Goal: Use online tool/utility: Utilize a website feature to perform a specific function

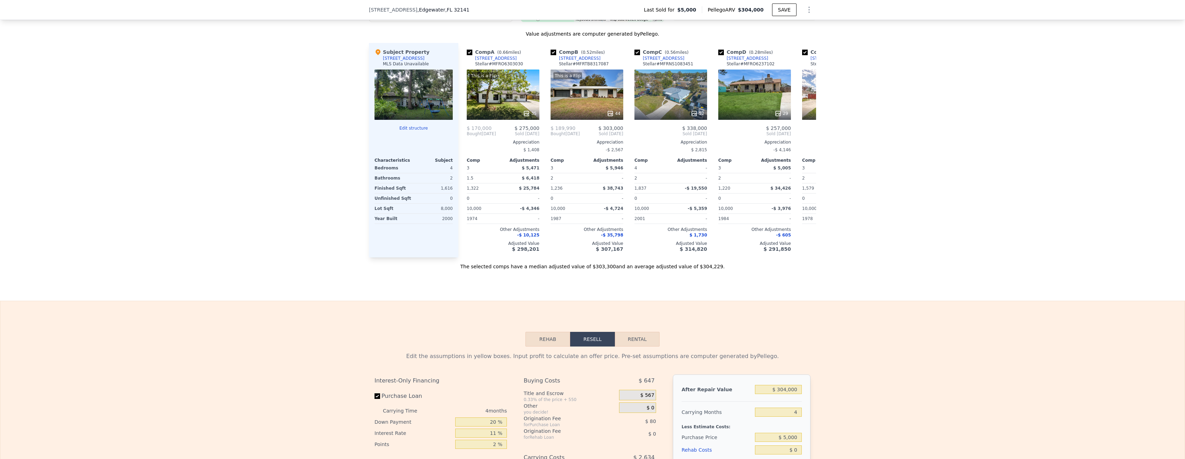
scroll to position [595, 0]
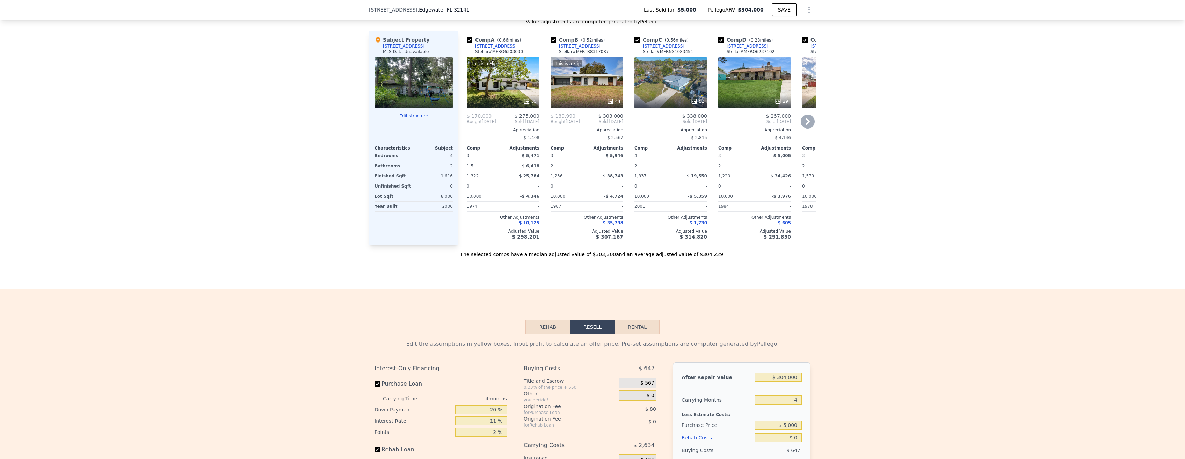
click at [806, 125] on icon at bounding box center [808, 121] width 4 height 7
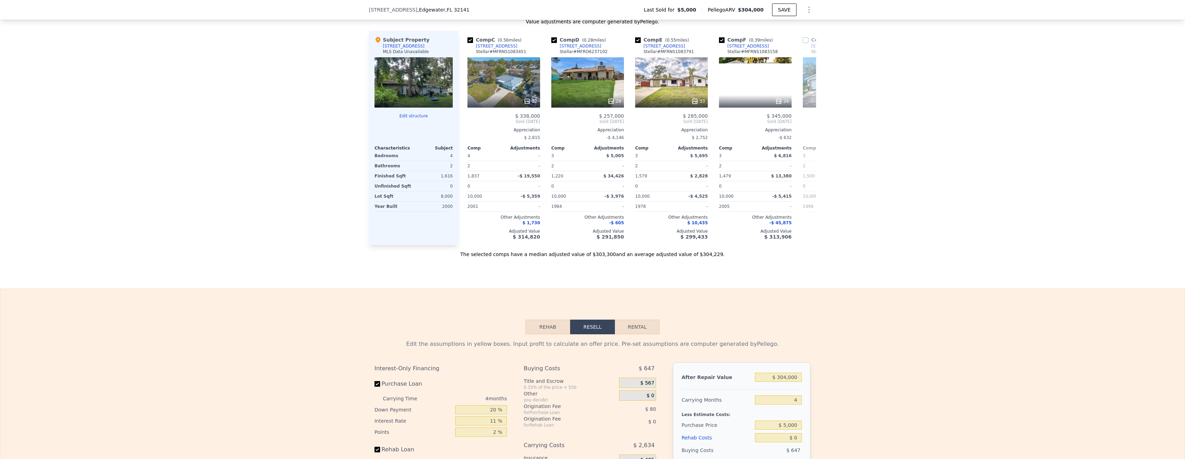
scroll to position [0, 168]
click at [806, 125] on icon at bounding box center [808, 121] width 4 height 7
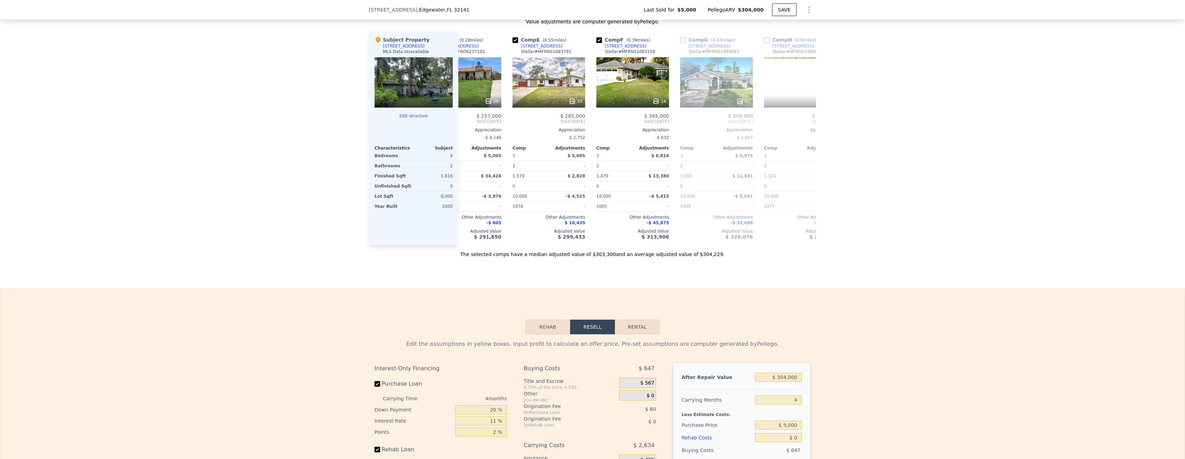
scroll to position [0, 335]
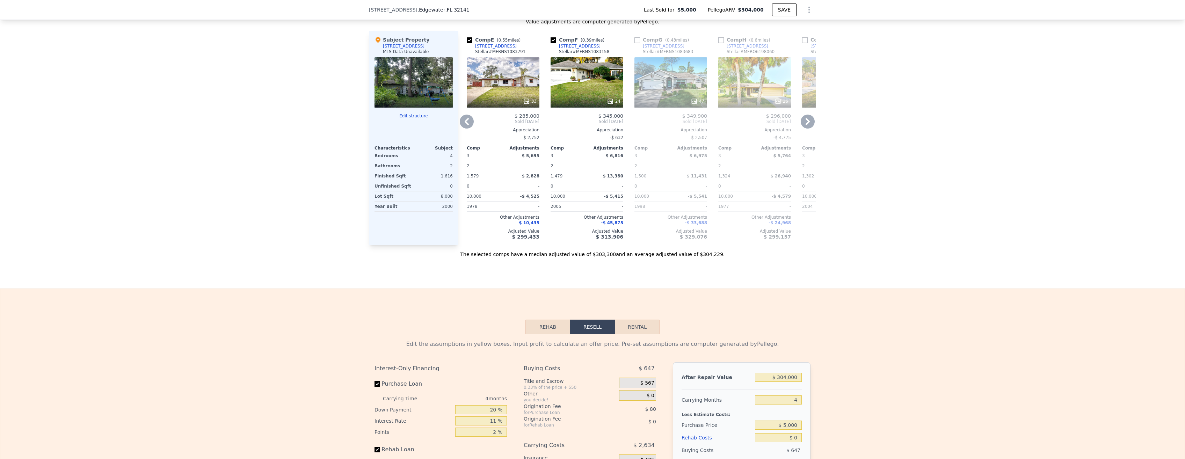
click at [806, 125] on icon at bounding box center [808, 121] width 4 height 7
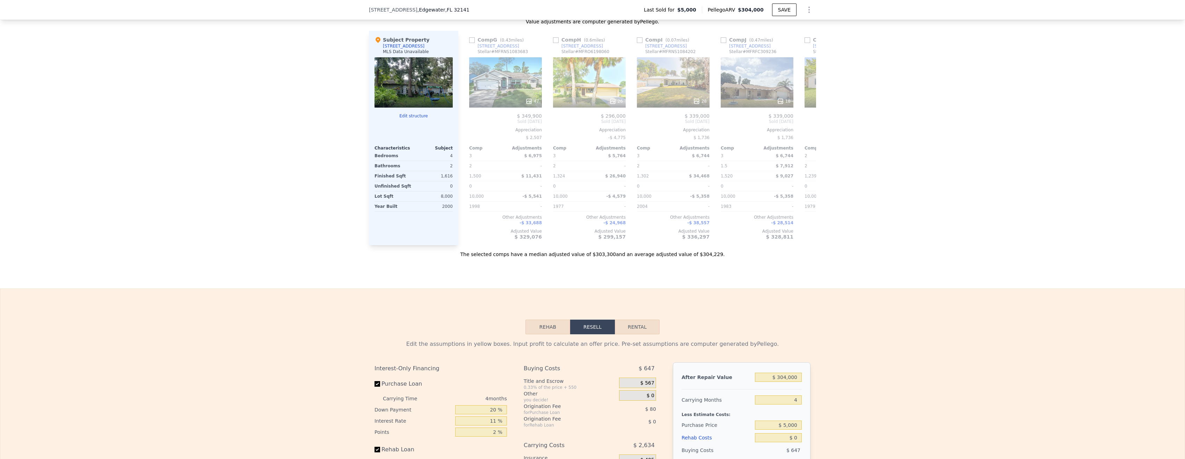
scroll to position [0, 503]
click at [806, 125] on icon at bounding box center [808, 121] width 4 height 7
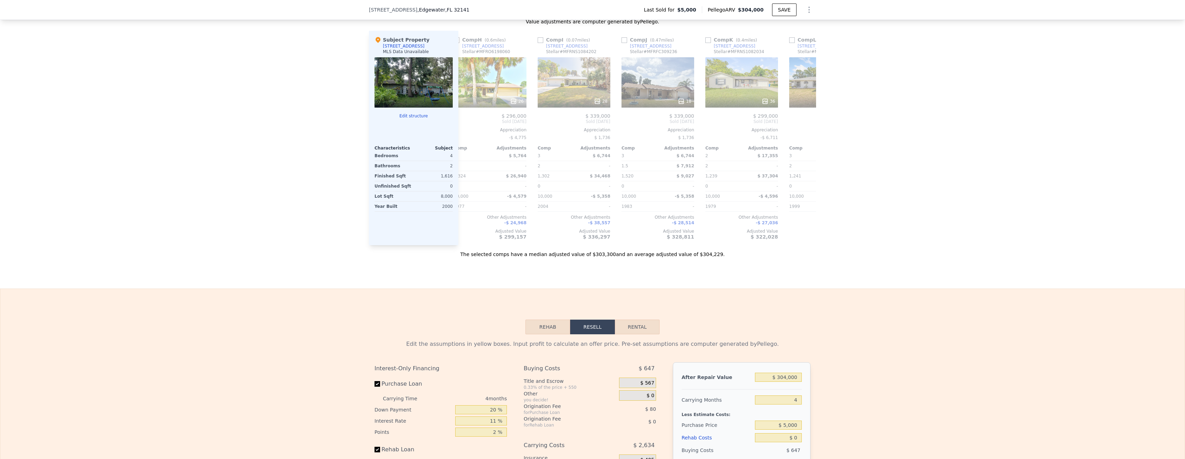
scroll to position [0, 665]
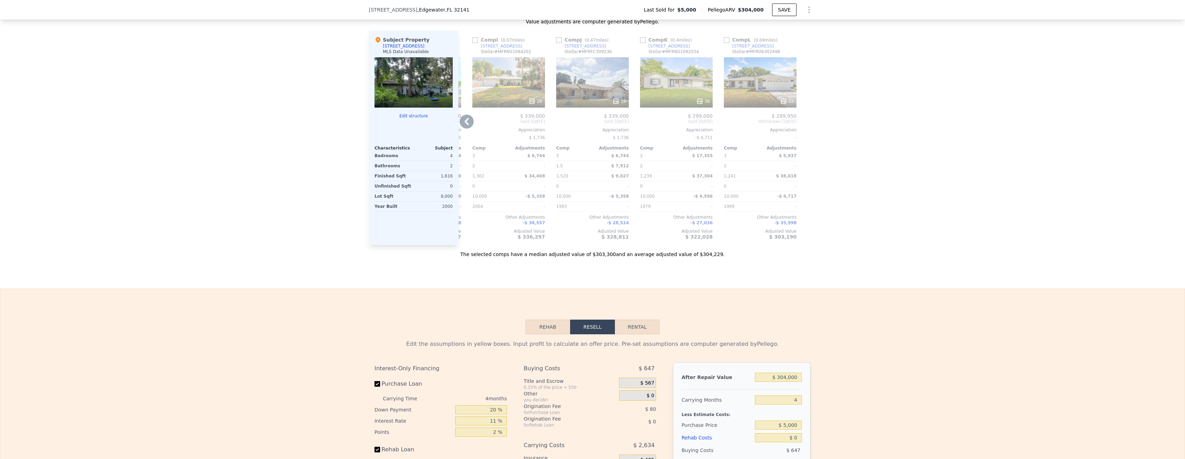
click at [806, 125] on div at bounding box center [810, 138] width 11 height 215
click at [462, 124] on icon at bounding box center [467, 122] width 14 height 14
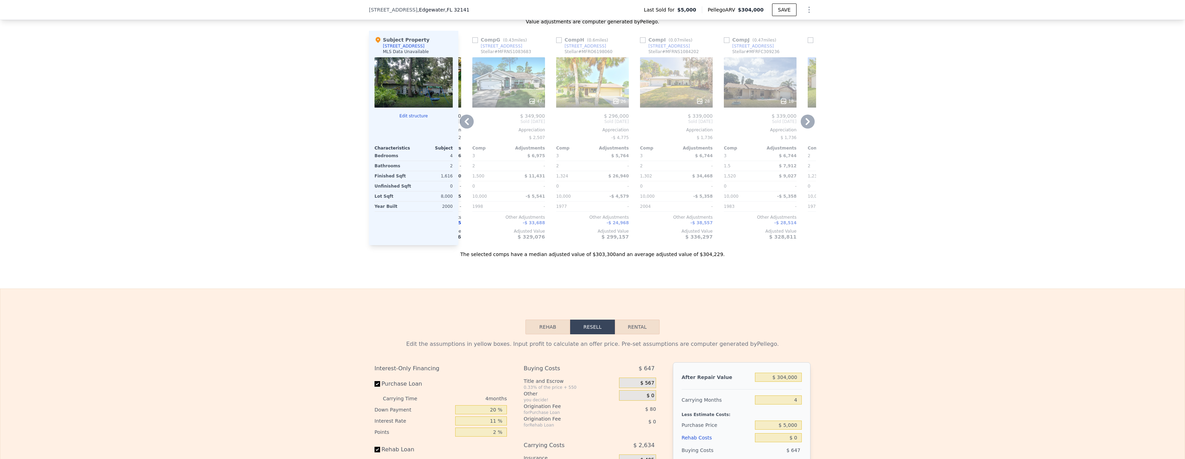
click at [462, 124] on icon at bounding box center [467, 122] width 14 height 14
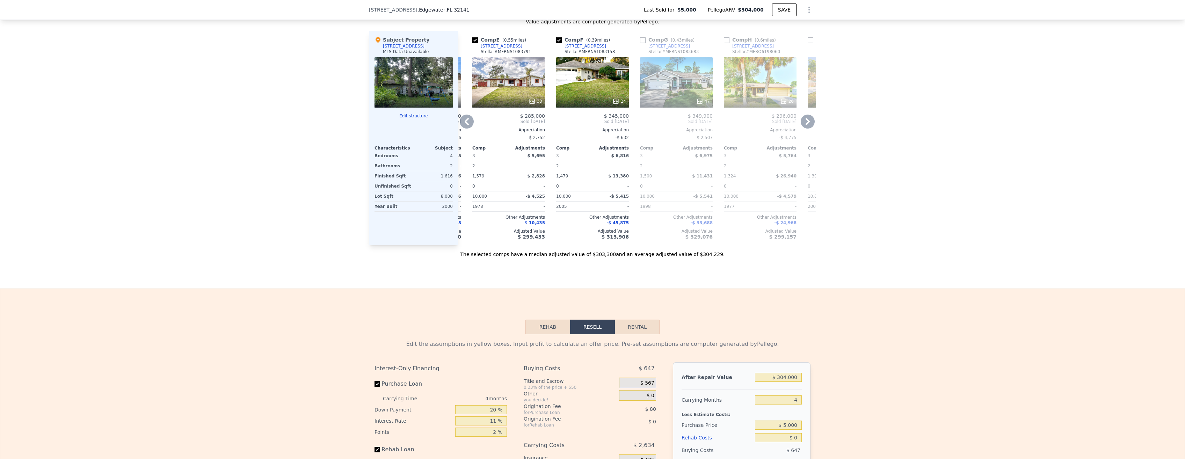
click at [462, 124] on icon at bounding box center [467, 122] width 14 height 14
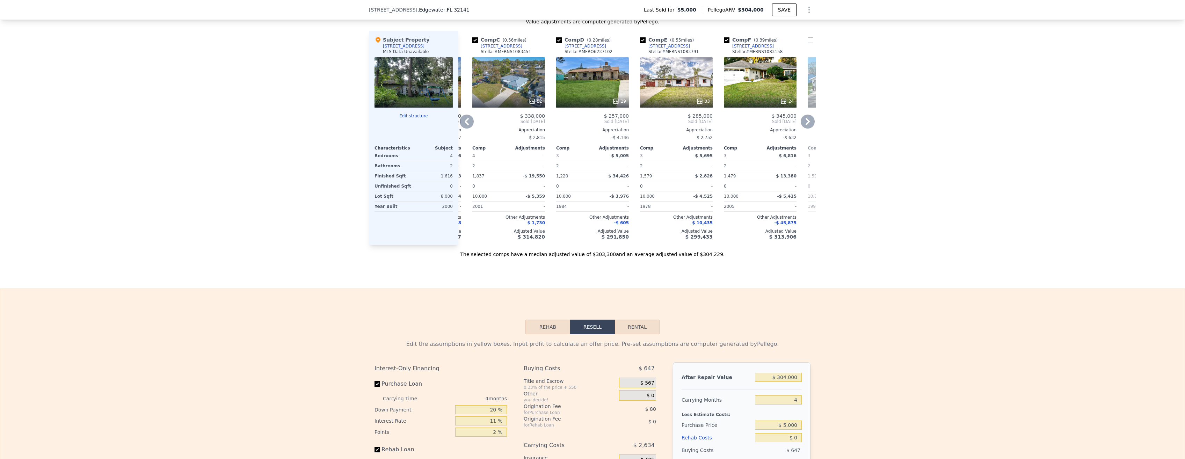
click at [462, 124] on icon at bounding box center [467, 122] width 14 height 14
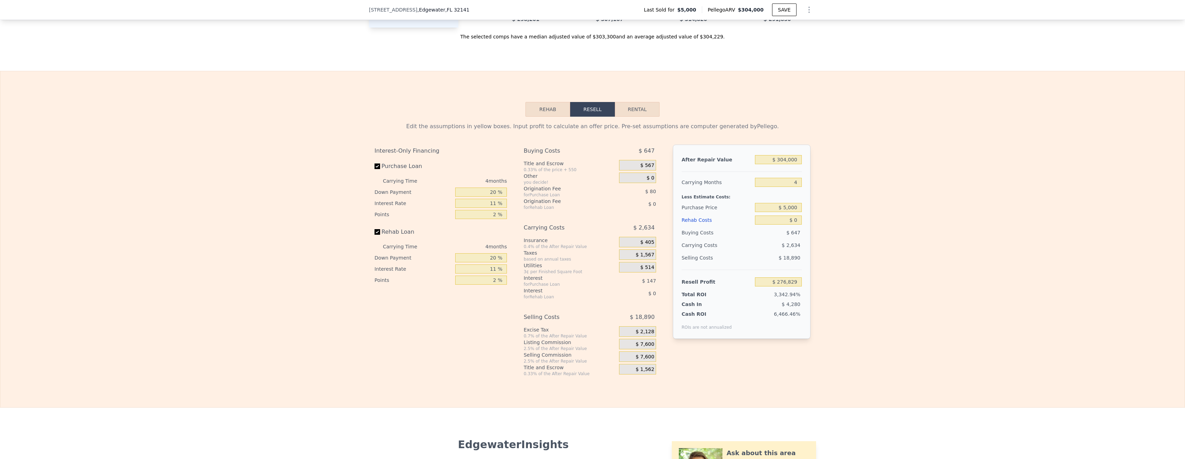
scroll to position [840, 0]
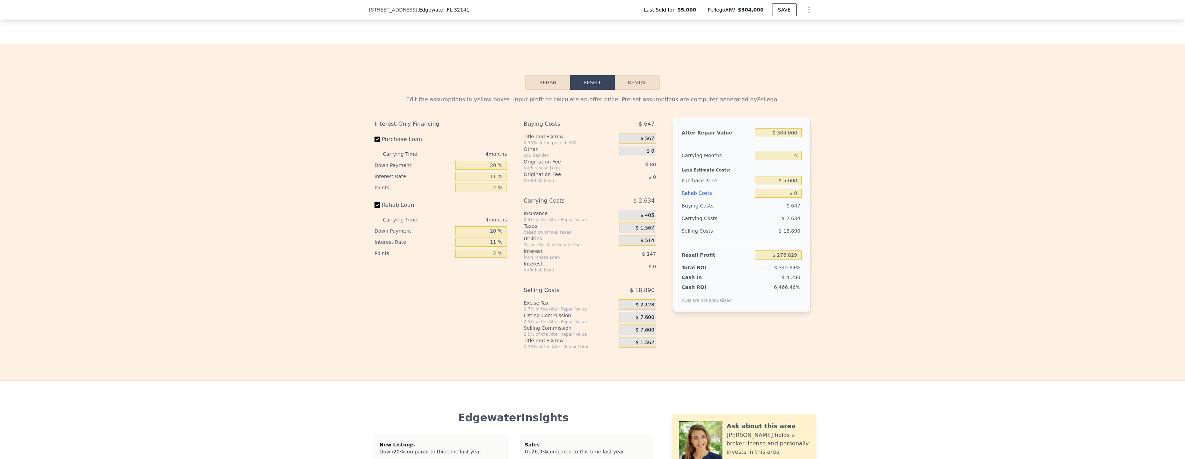
click at [547, 90] on button "Rehab" at bounding box center [548, 82] width 45 height 15
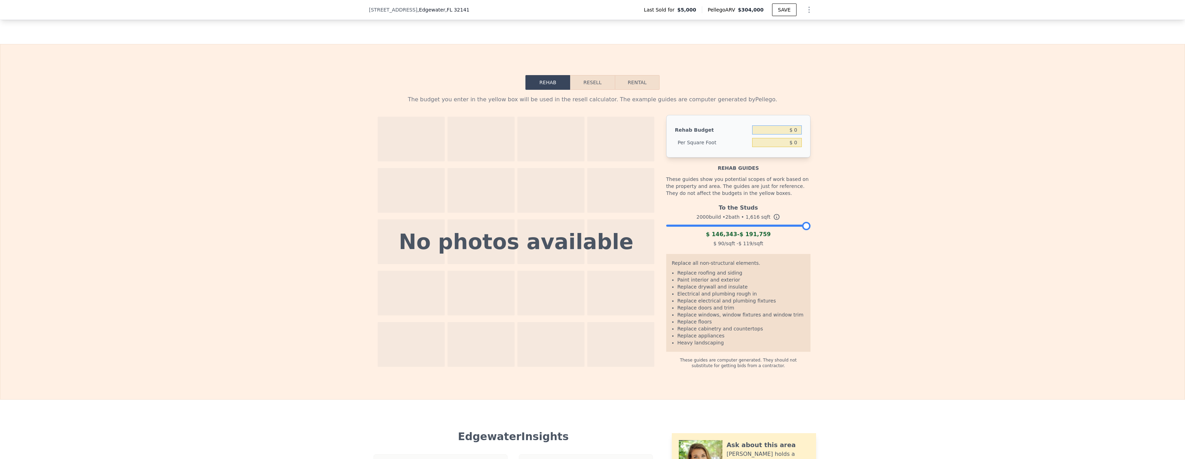
click at [785, 135] on input "$ 0" at bounding box center [777, 129] width 50 height 9
type input "$ 0"
click at [797, 135] on input "$ 0" at bounding box center [777, 129] width 50 height 9
type input "$ 45"
click at [805, 172] on div "Rehab guides" at bounding box center [738, 165] width 144 height 14
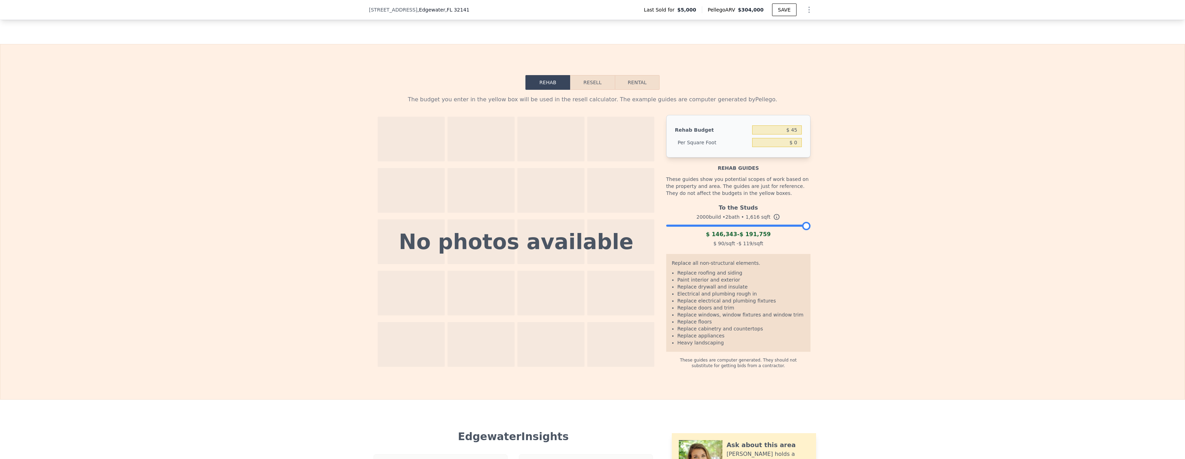
click at [793, 158] on div "Rehab Budget $ 45 Per Square Foot $ 0" at bounding box center [738, 136] width 144 height 43
type input "$ 0.03"
click at [791, 135] on input "$ 45" at bounding box center [777, 129] width 50 height 9
click at [796, 135] on input "$ 45" at bounding box center [777, 129] width 50 height 9
type input "$ 4"
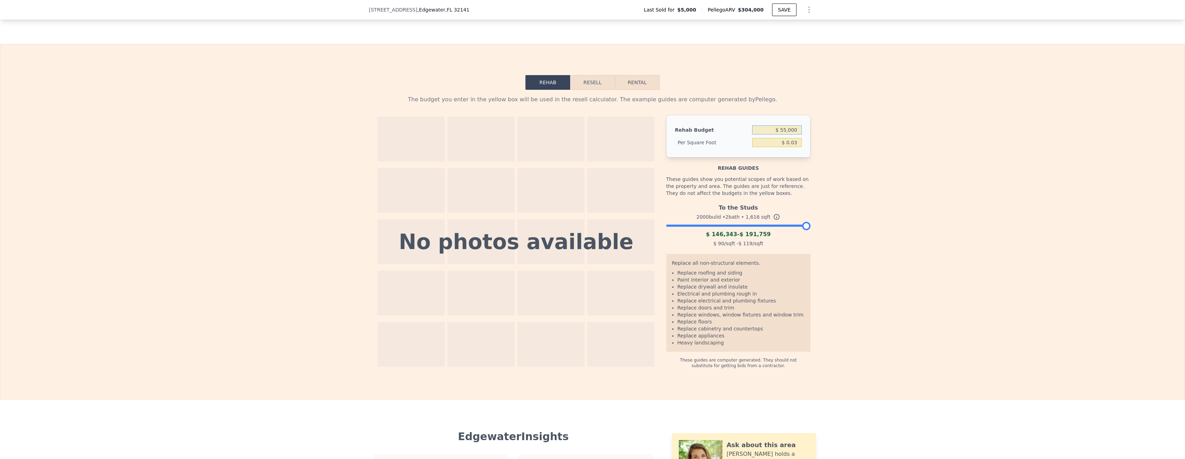
type input "$ 55,000"
type input "$ 34.03"
click at [465, 8] on div "[STREET_ADDRESS] Last Sold for $5,000 Pellego ARV $304,000 SAVE" at bounding box center [592, 10] width 1185 height 20
